Goal: Navigation & Orientation: Go to known website

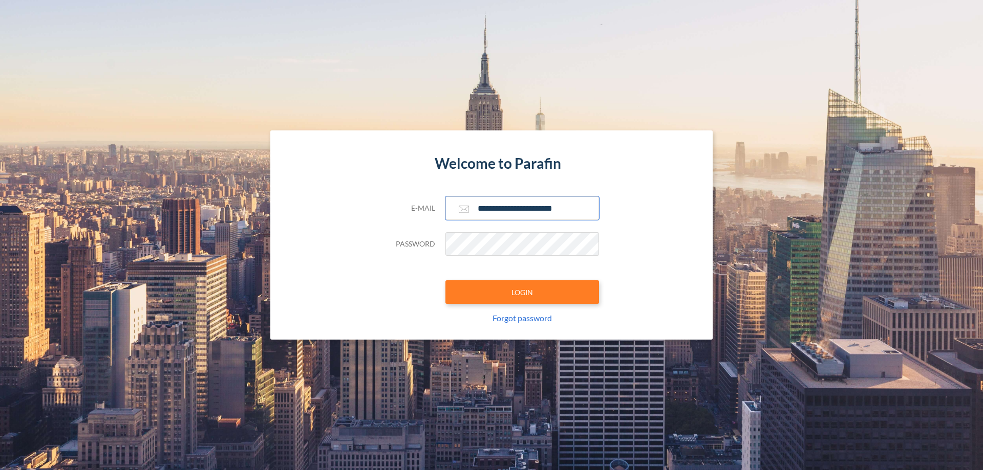
type input "**********"
click at [522, 292] on button "LOGIN" at bounding box center [522, 292] width 154 height 24
